Goal: Task Accomplishment & Management: Manage account settings

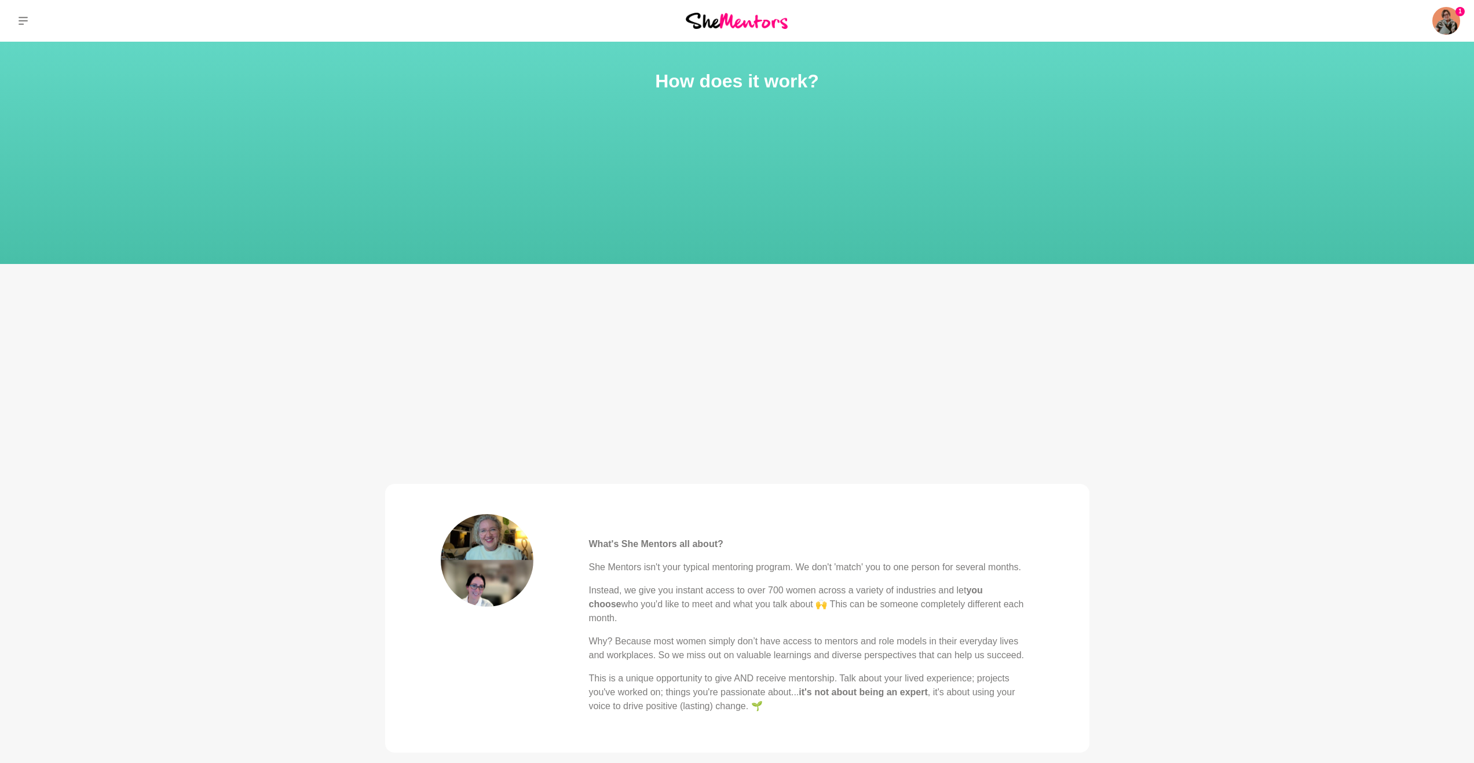
drag, startPoint x: 1182, startPoint y: 90, endPoint x: 1482, endPoint y: 91, distance: 300.0
click at [1435, 86] on section "How does it work?" at bounding box center [737, 153] width 1474 height 222
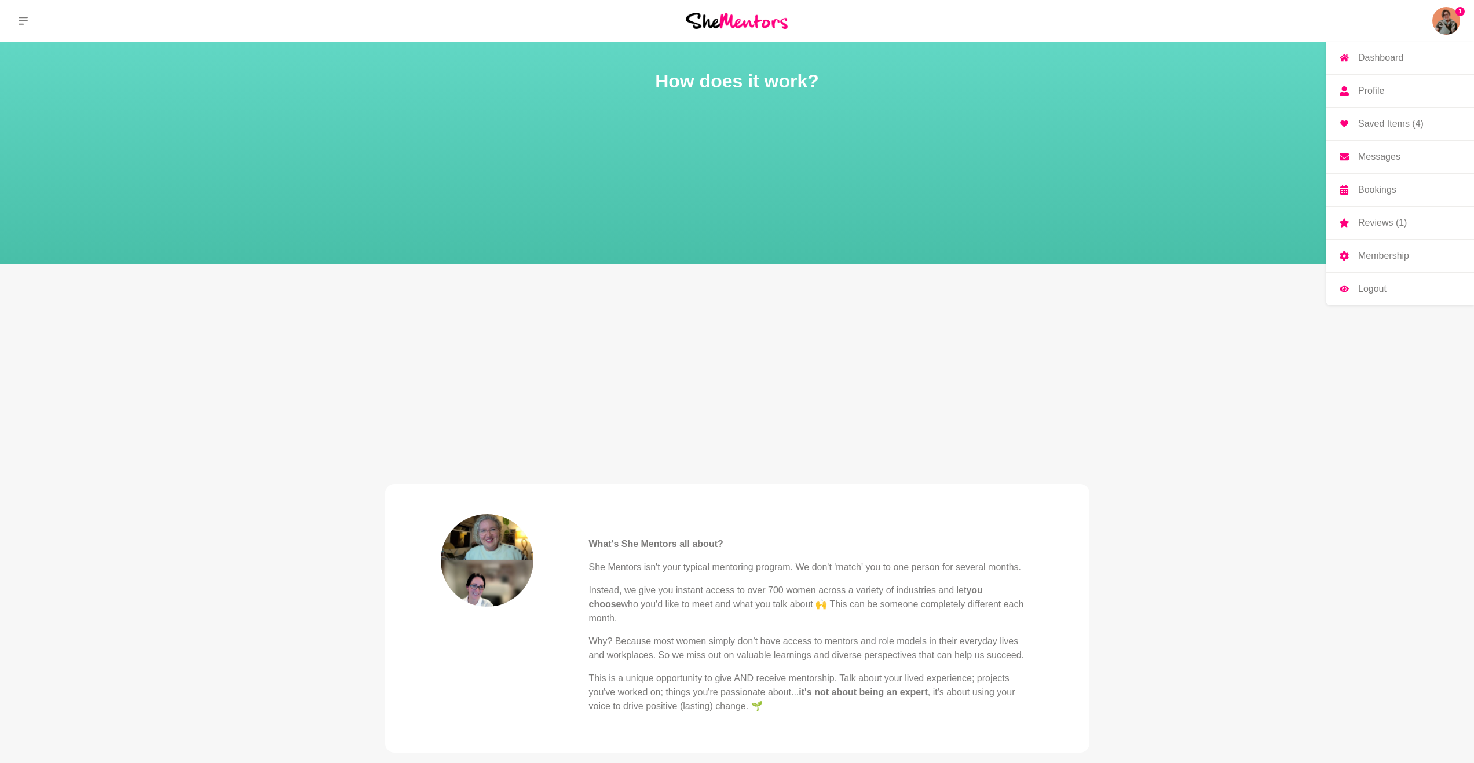
click at [1440, 26] on img at bounding box center [1446, 21] width 28 height 28
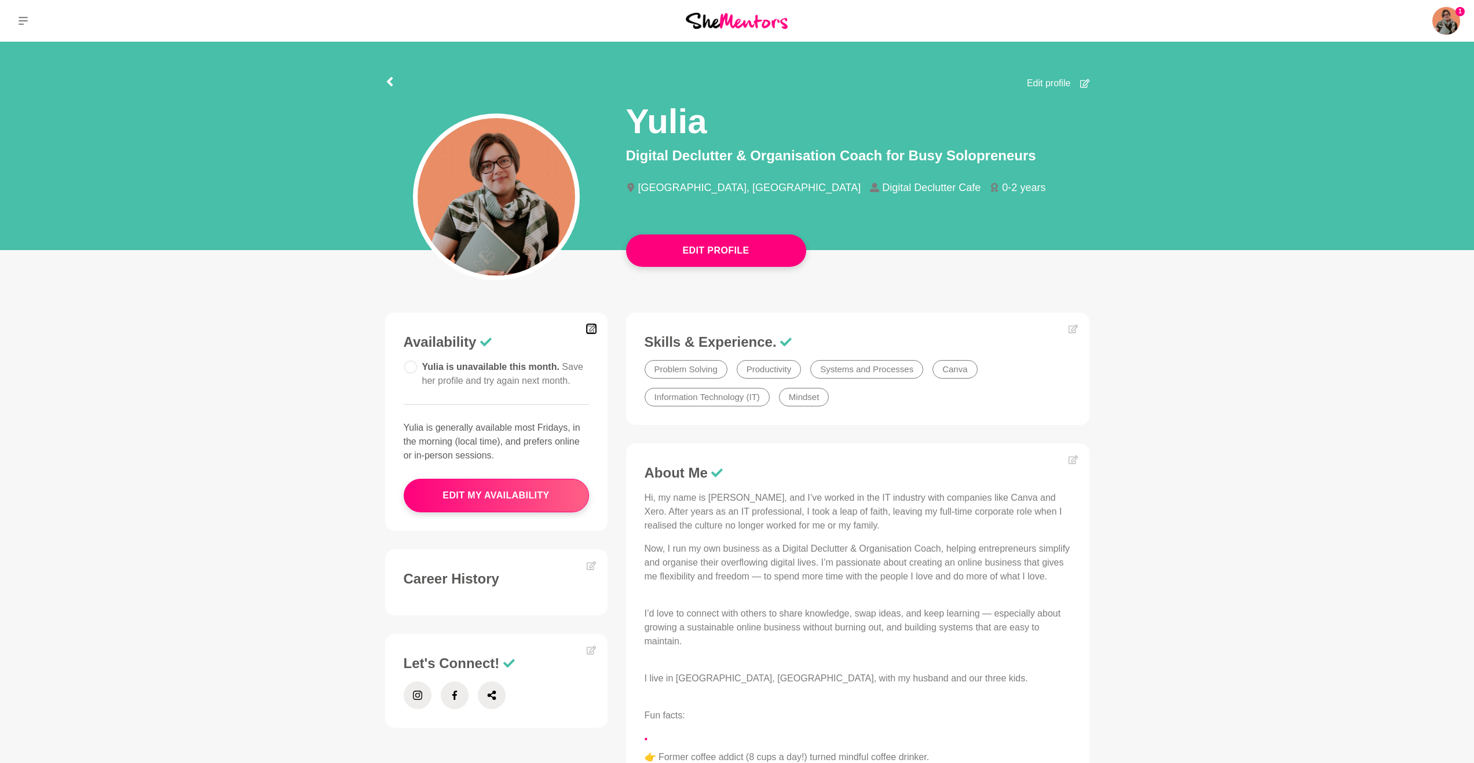
click at [589, 330] on icon at bounding box center [591, 328] width 9 height 9
drag, startPoint x: 855, startPoint y: 301, endPoint x: 1047, endPoint y: 273, distance: 193.6
click at [1005, 283] on main "Edit Profile Edit profile Yulia Digital Declutter & Organisation Coach for Busy…" at bounding box center [737, 688] width 1474 height 1292
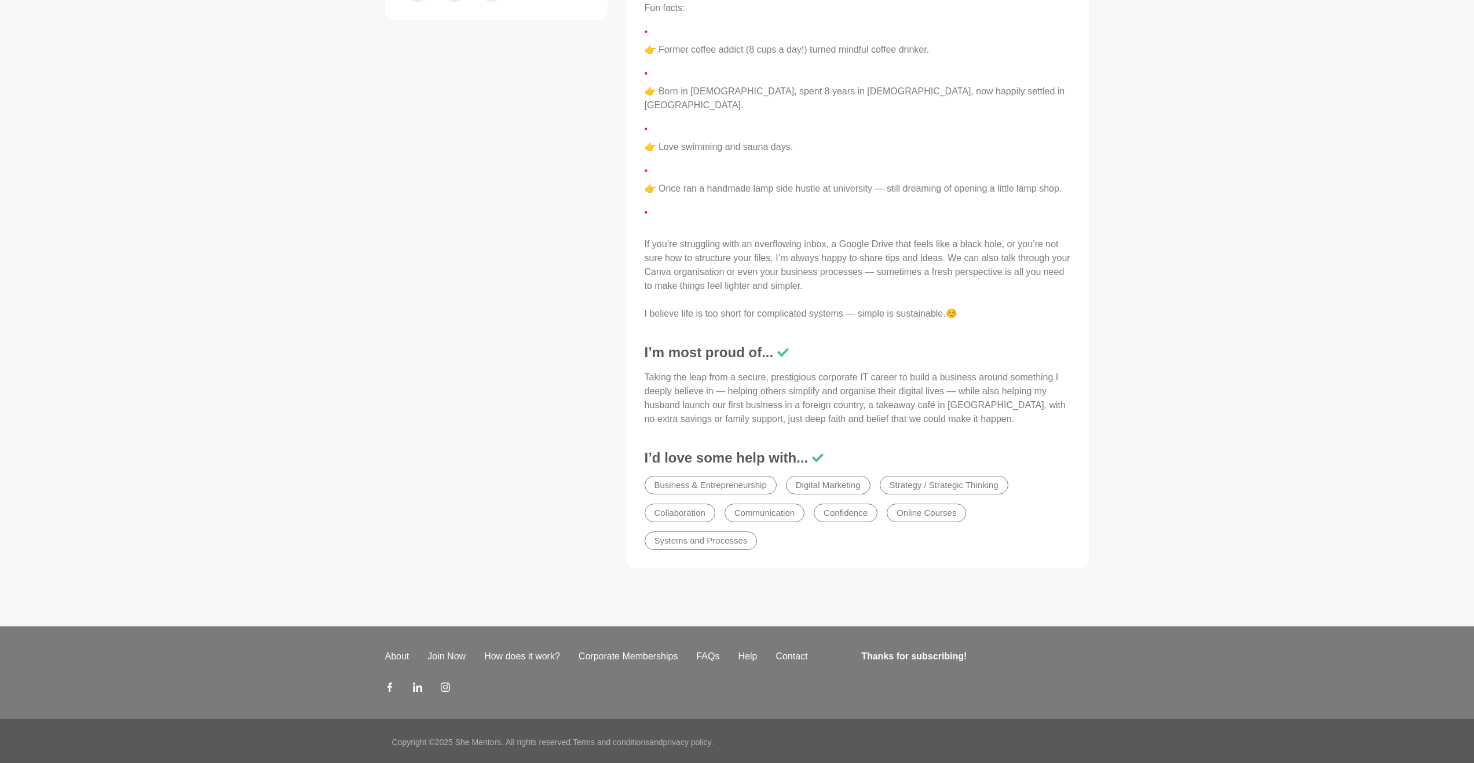
scroll to position [710, 0]
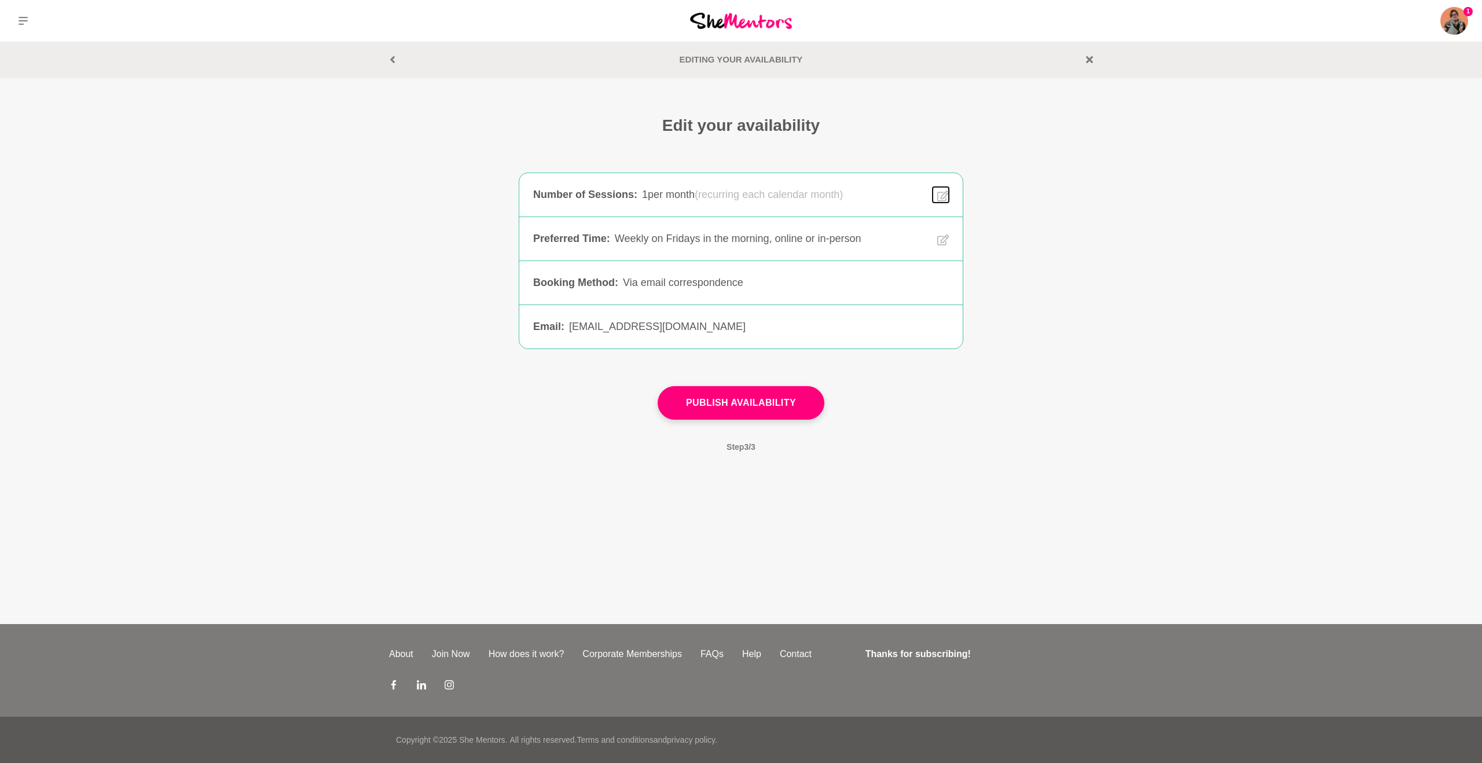
click at [939, 193] on icon at bounding box center [944, 195] width 12 height 13
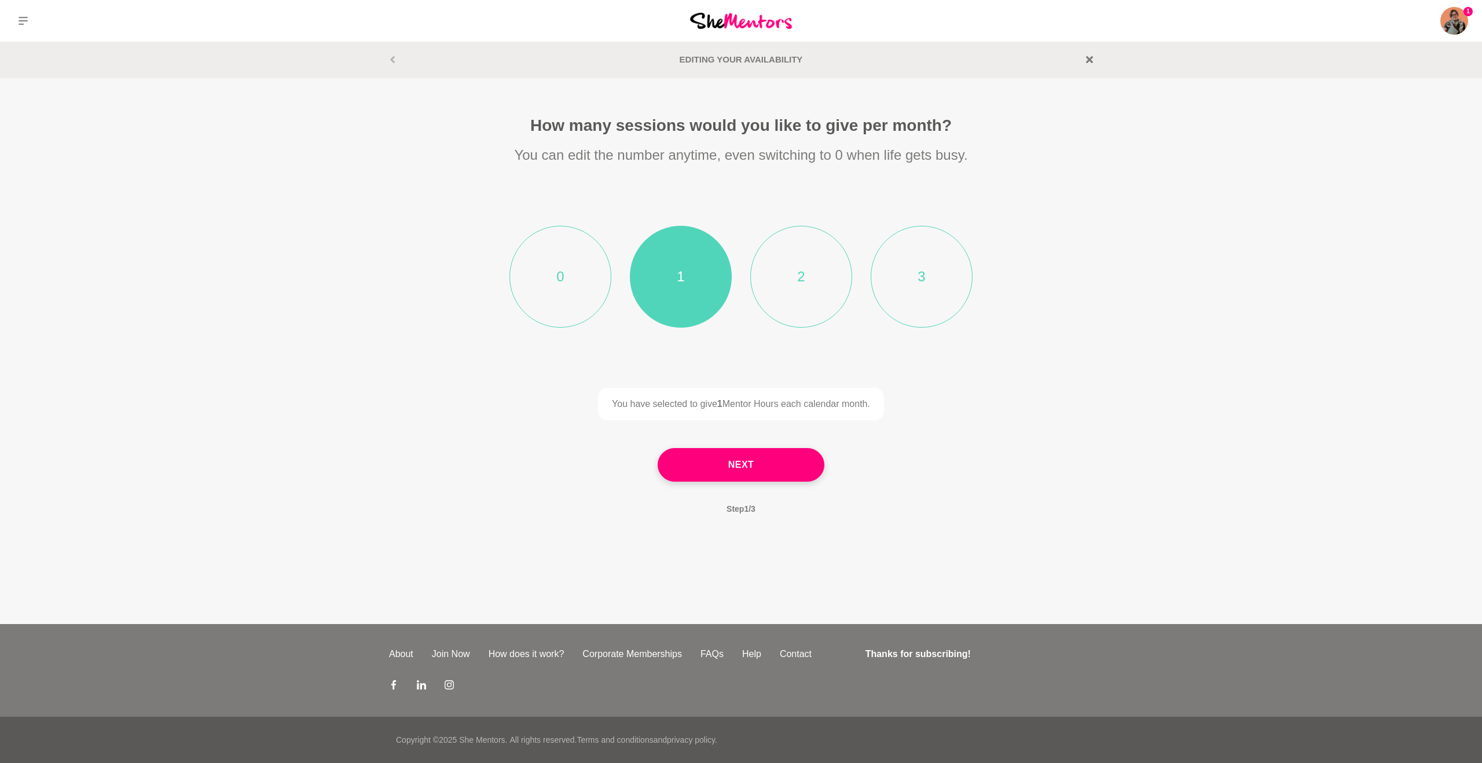
click at [814, 274] on li "2" at bounding box center [801, 277] width 102 height 102
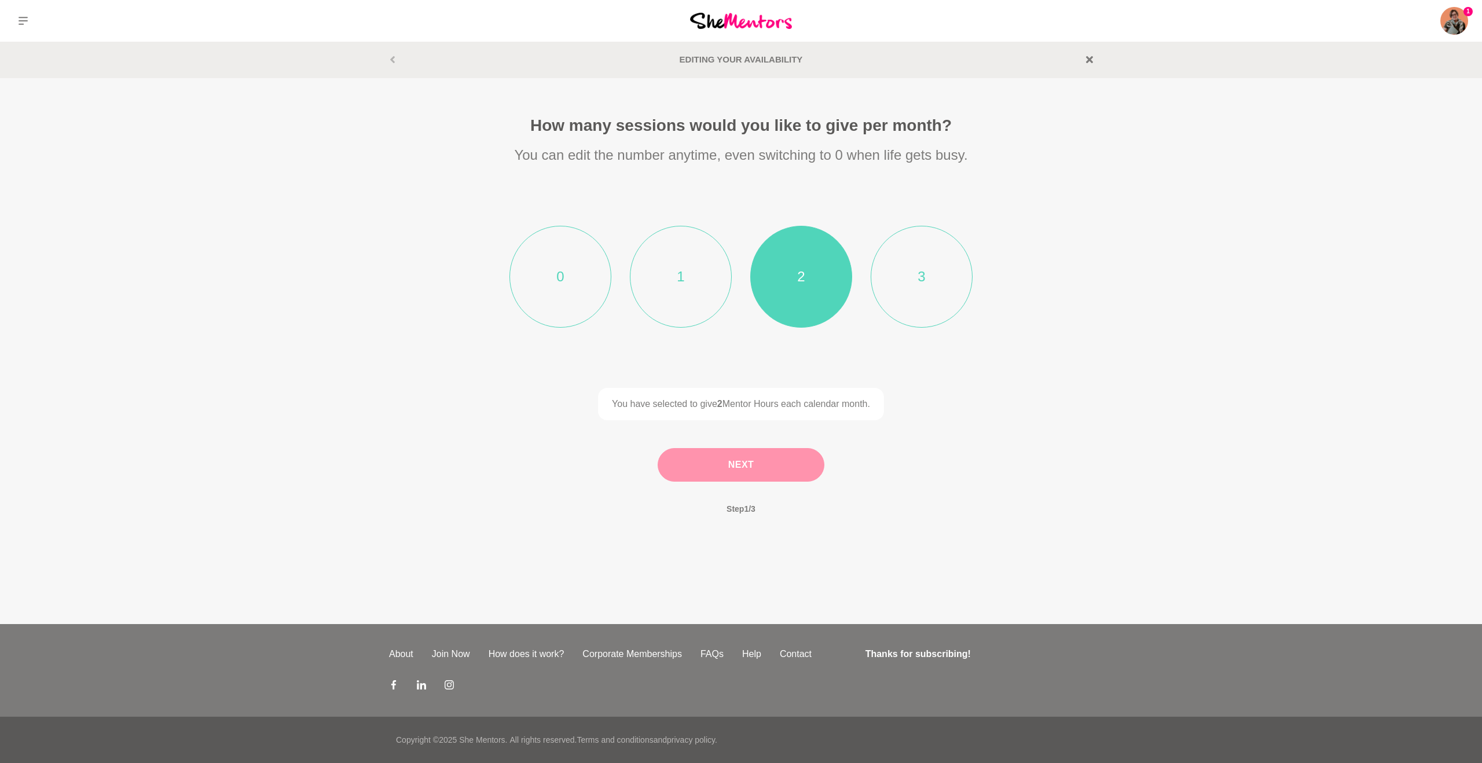
click at [796, 477] on button "Next" at bounding box center [741, 465] width 167 height 34
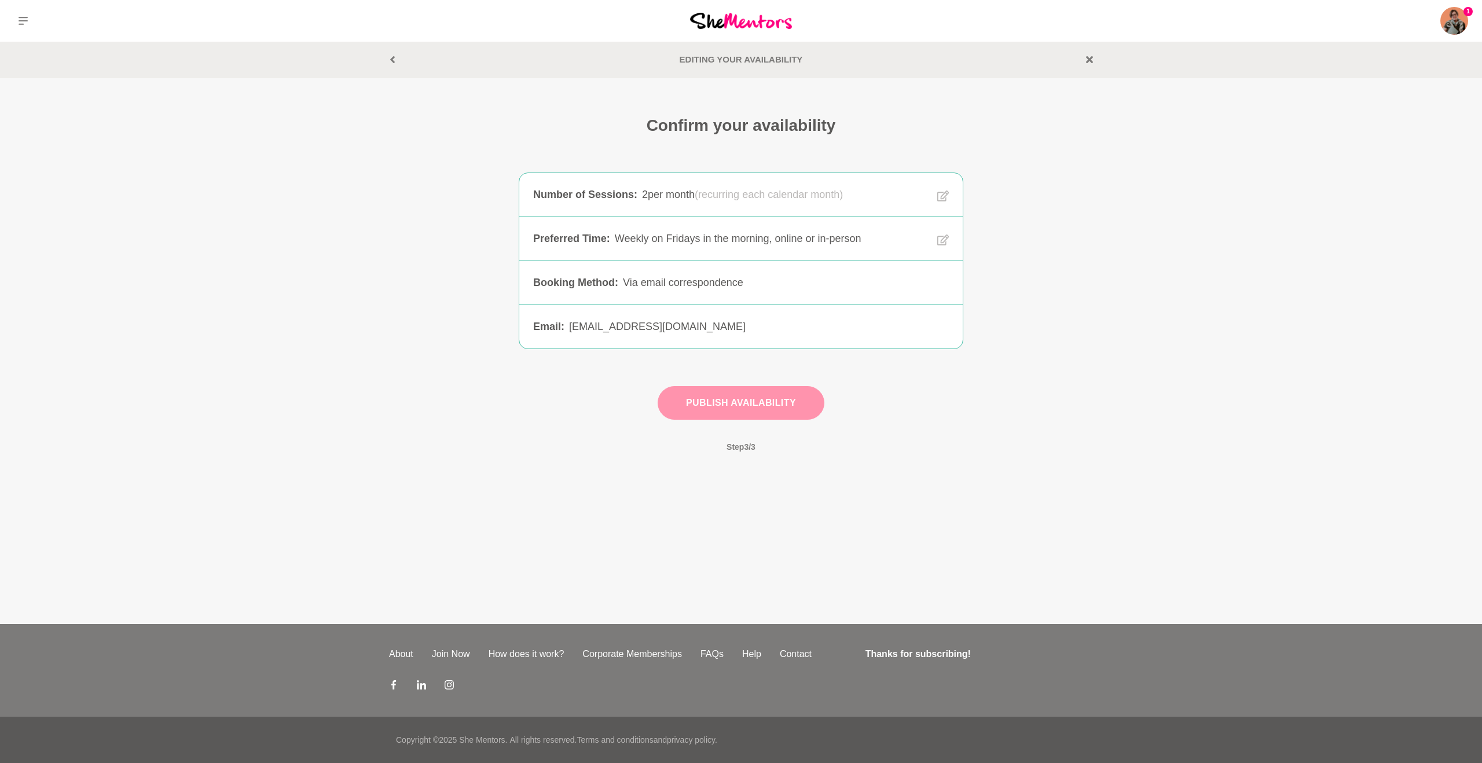
click at [799, 409] on button "Publish Availability" at bounding box center [741, 403] width 167 height 34
